Goal: Communication & Community: Answer question/provide support

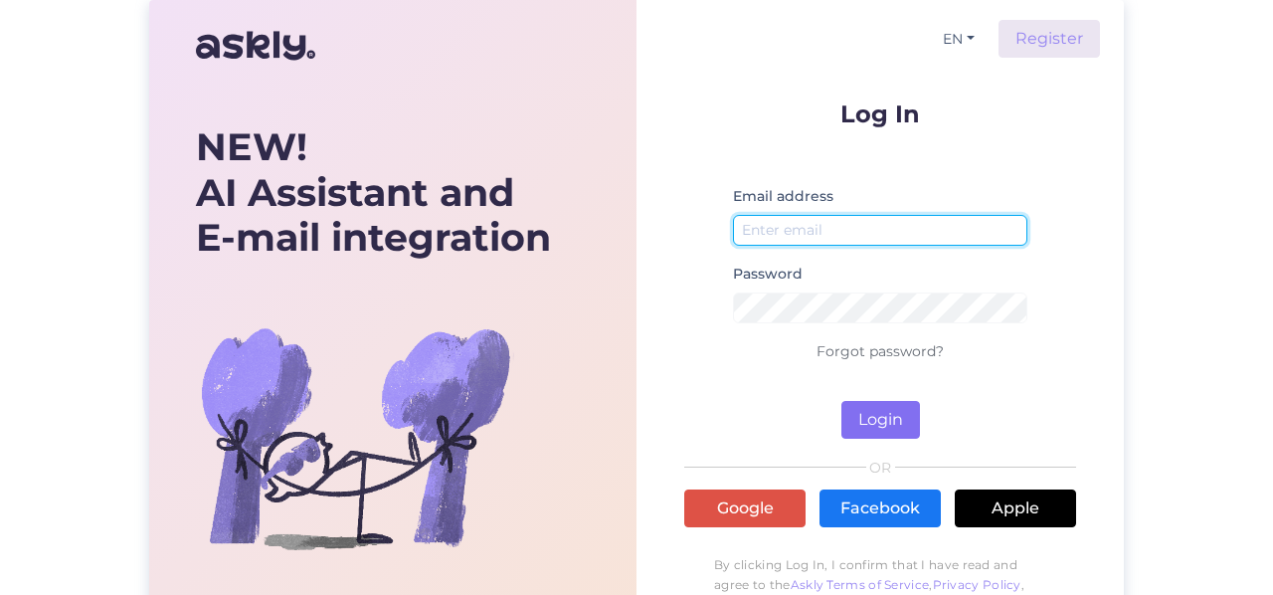
type input "[EMAIL_ADDRESS][DOMAIN_NAME]"
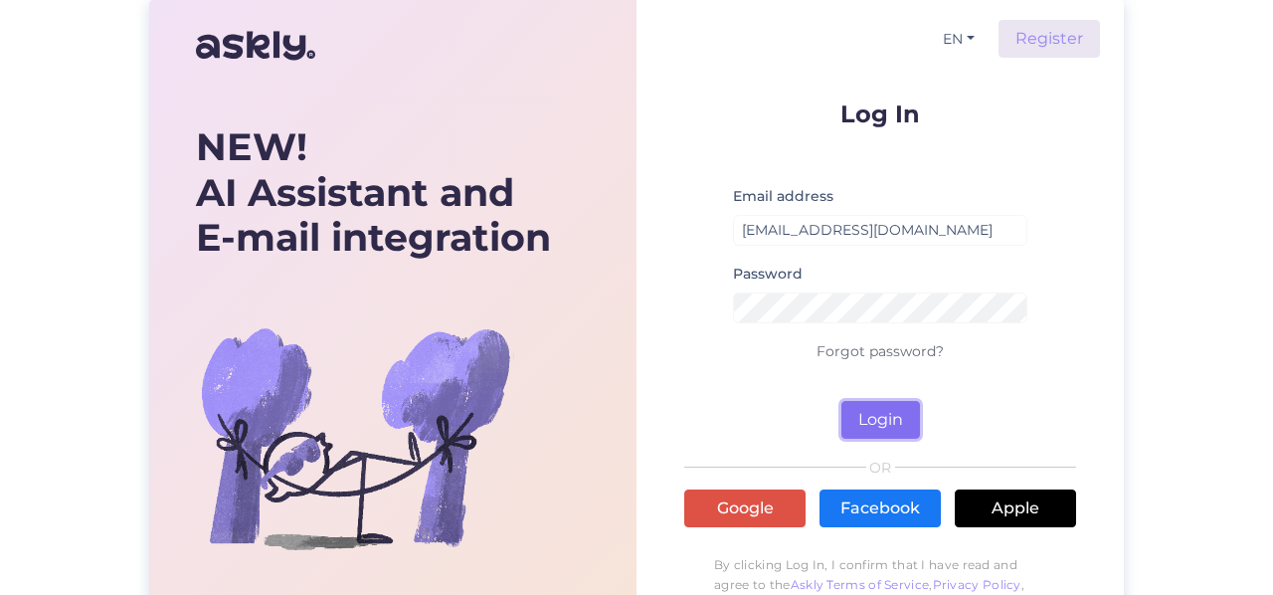
click at [888, 420] on button "Login" at bounding box center [881, 420] width 79 height 38
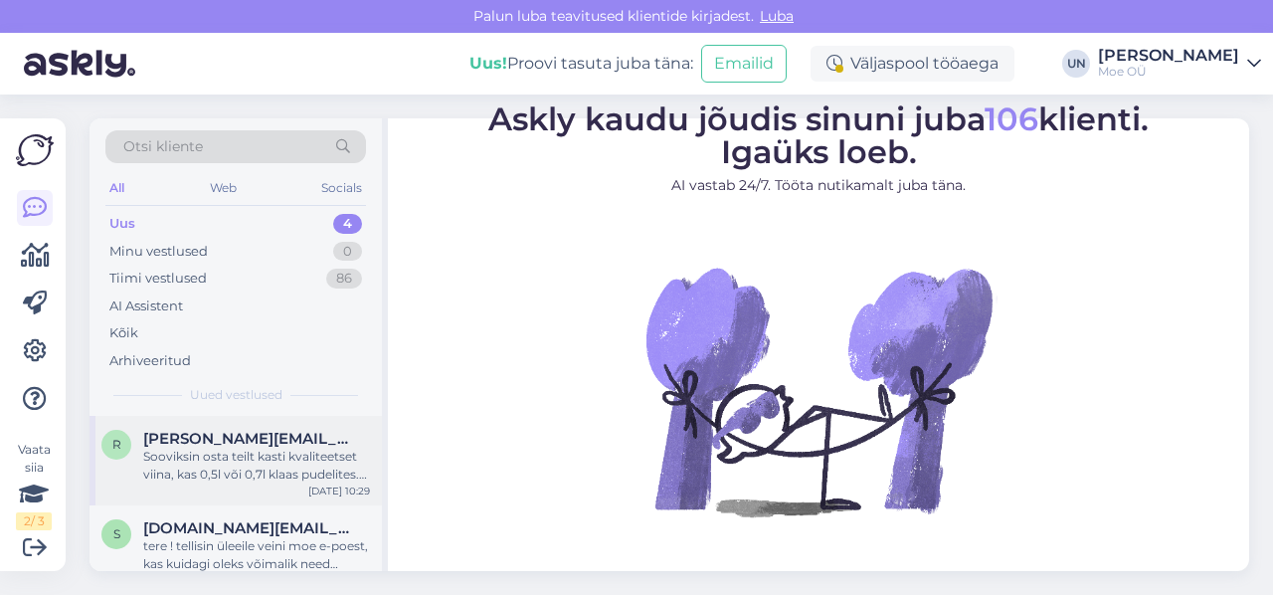
click at [248, 460] on div "Sooviksin osta teilt kasti kvaliteetset viina, kas 0,5l või 0,7l klaas pudelite…" at bounding box center [256, 466] width 227 height 36
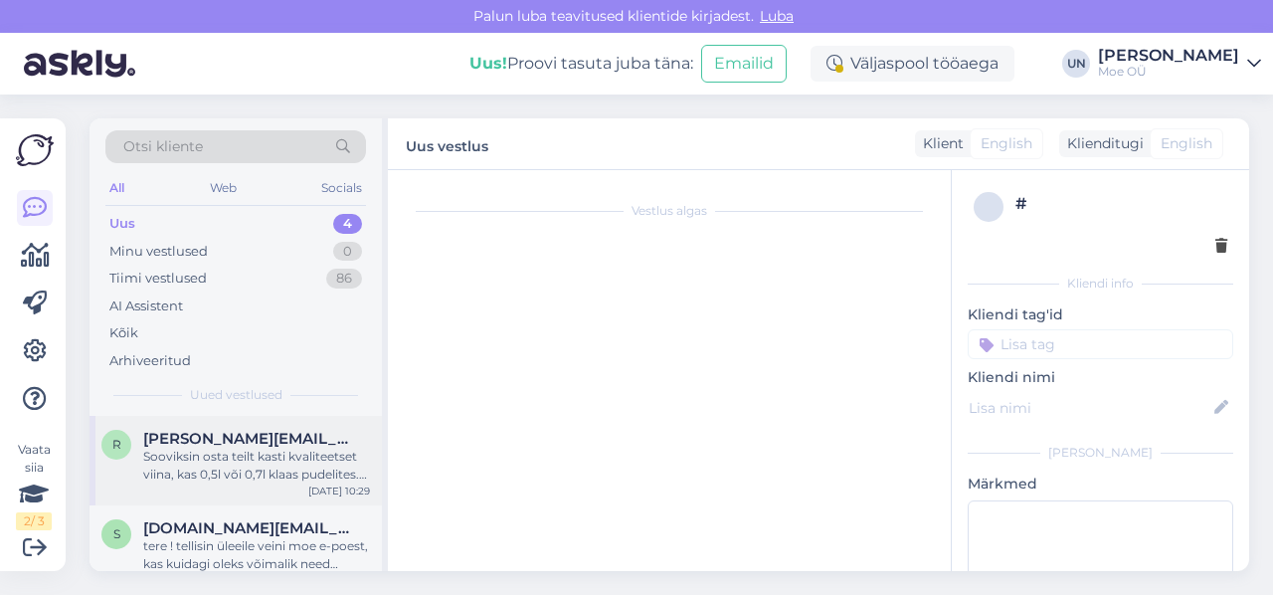
scroll to position [106, 0]
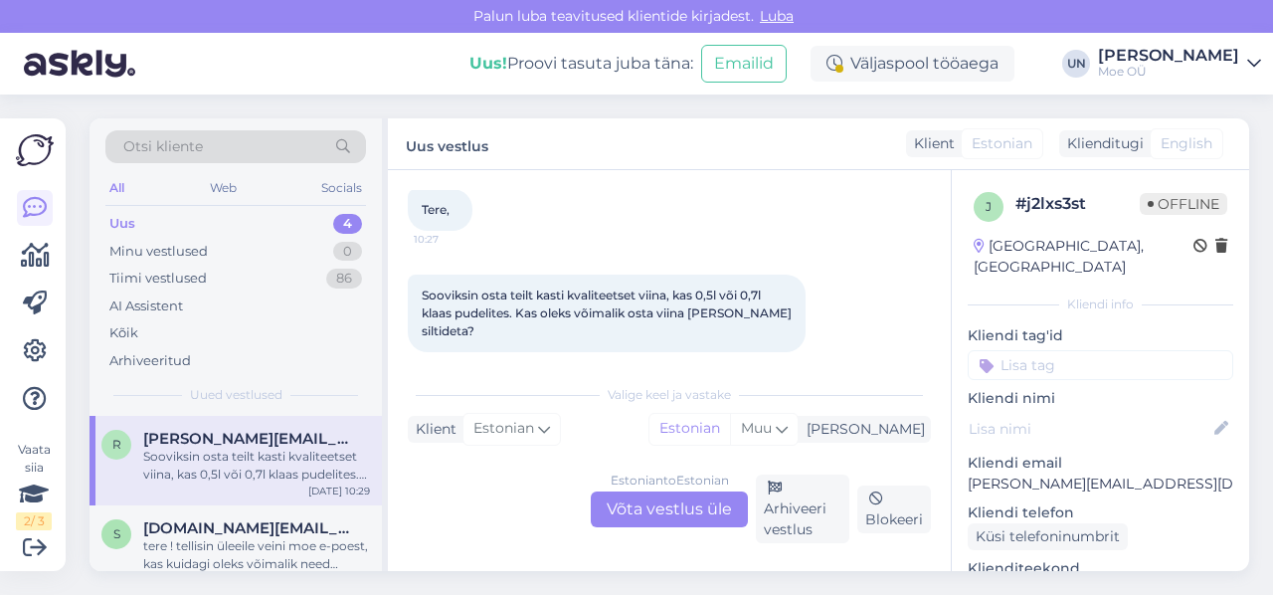
click at [689, 504] on div "Estonian to Estonian Võta vestlus üle" at bounding box center [669, 509] width 157 height 36
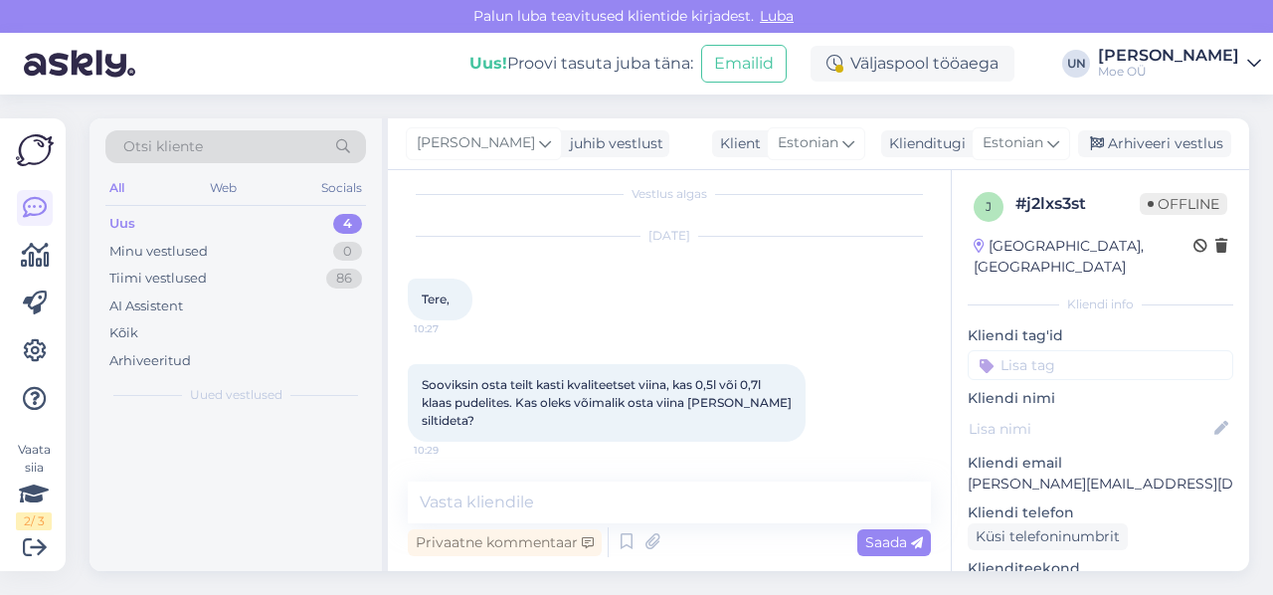
scroll to position [0, 0]
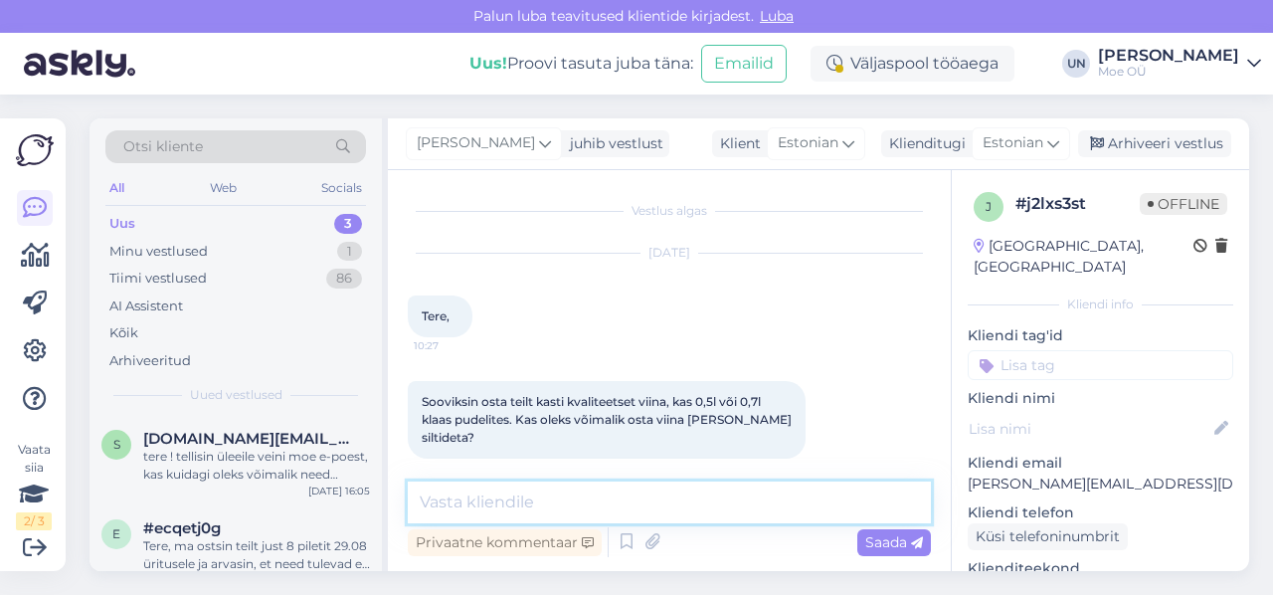
click at [433, 502] on textarea at bounding box center [669, 502] width 523 height 42
type textarea "0,7 on võimalik saada!"
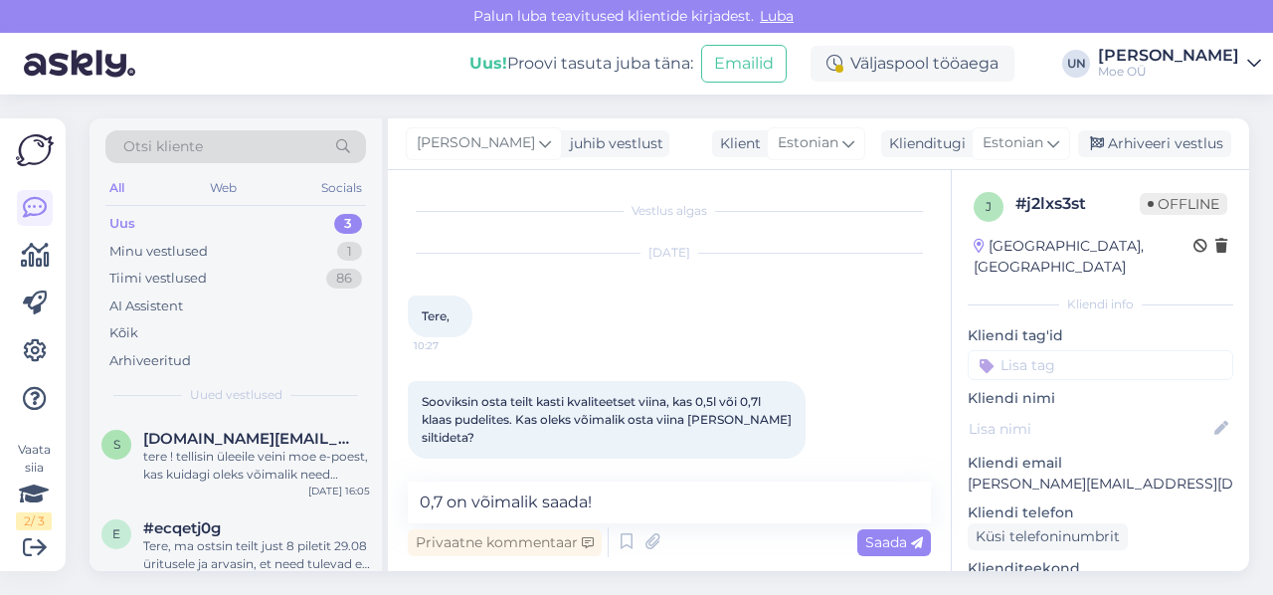
click at [890, 544] on span "Saada" at bounding box center [894, 542] width 58 height 18
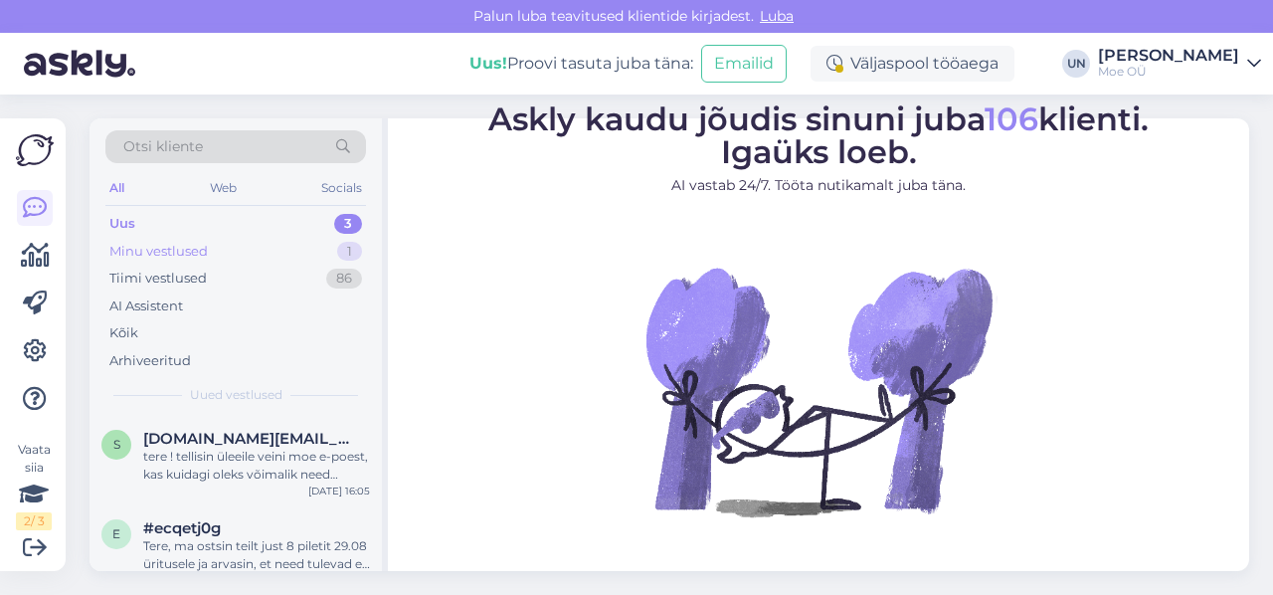
click at [173, 250] on div "Minu vestlused" at bounding box center [158, 252] width 98 height 20
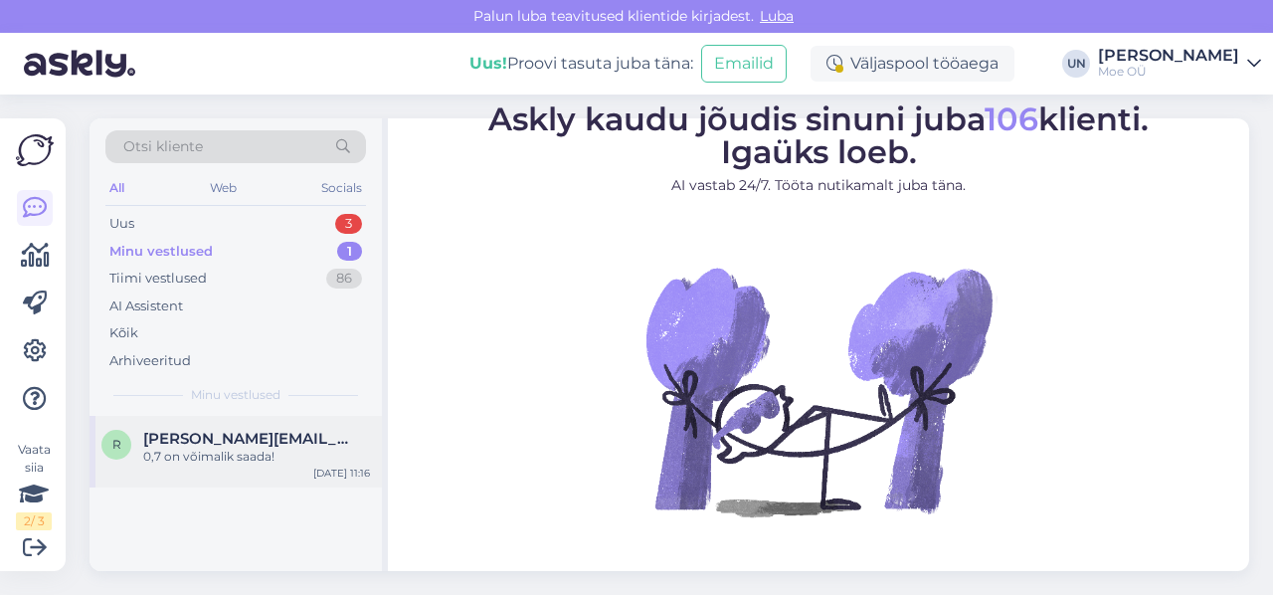
click at [240, 449] on div "0,7 on võimalik saada!" at bounding box center [256, 457] width 227 height 18
